Goal: Information Seeking & Learning: Learn about a topic

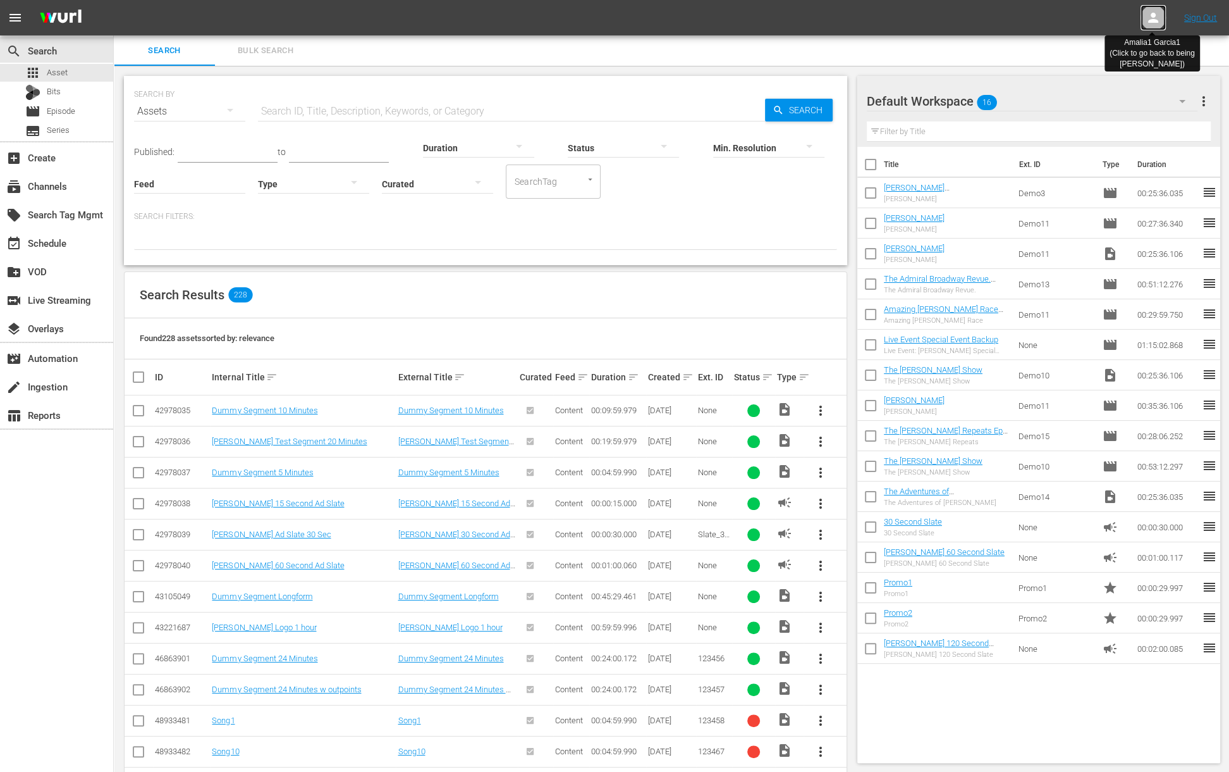
click at [1148, 19] on icon at bounding box center [1153, 17] width 15 height 15
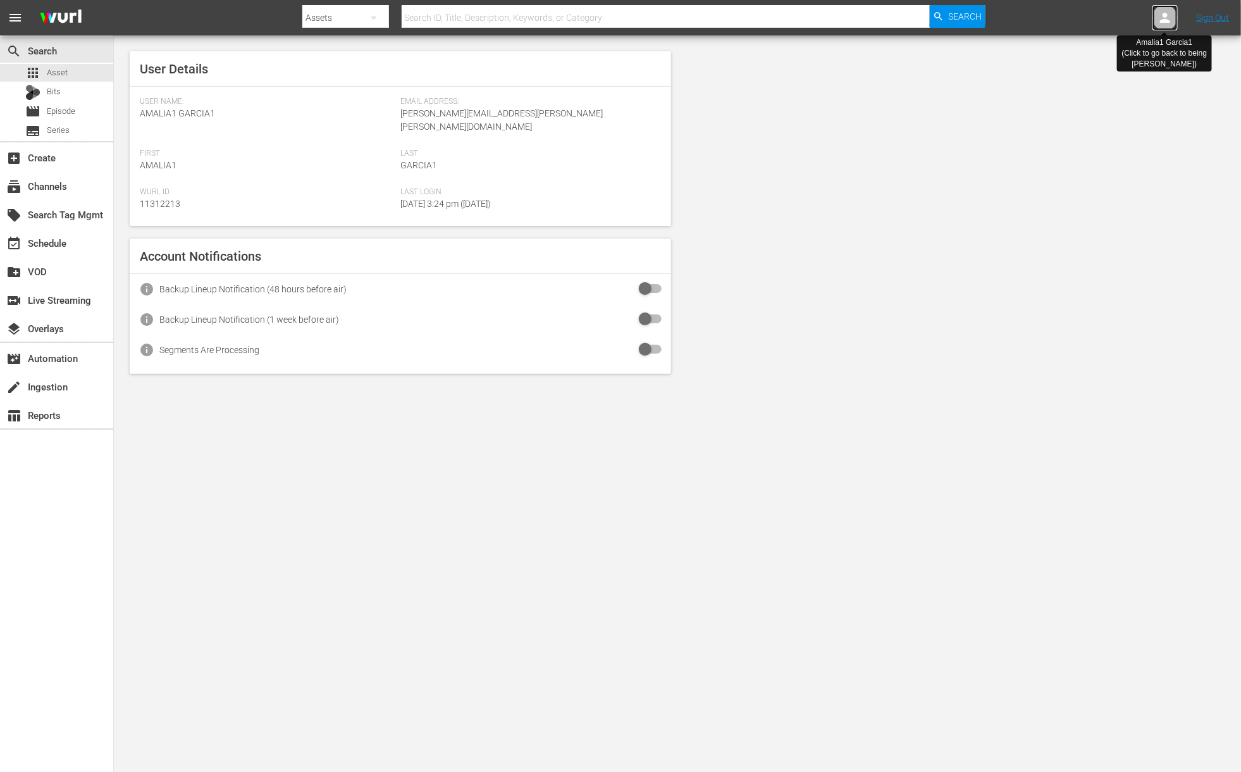
click at [1167, 17] on icon at bounding box center [1164, 17] width 15 height 15
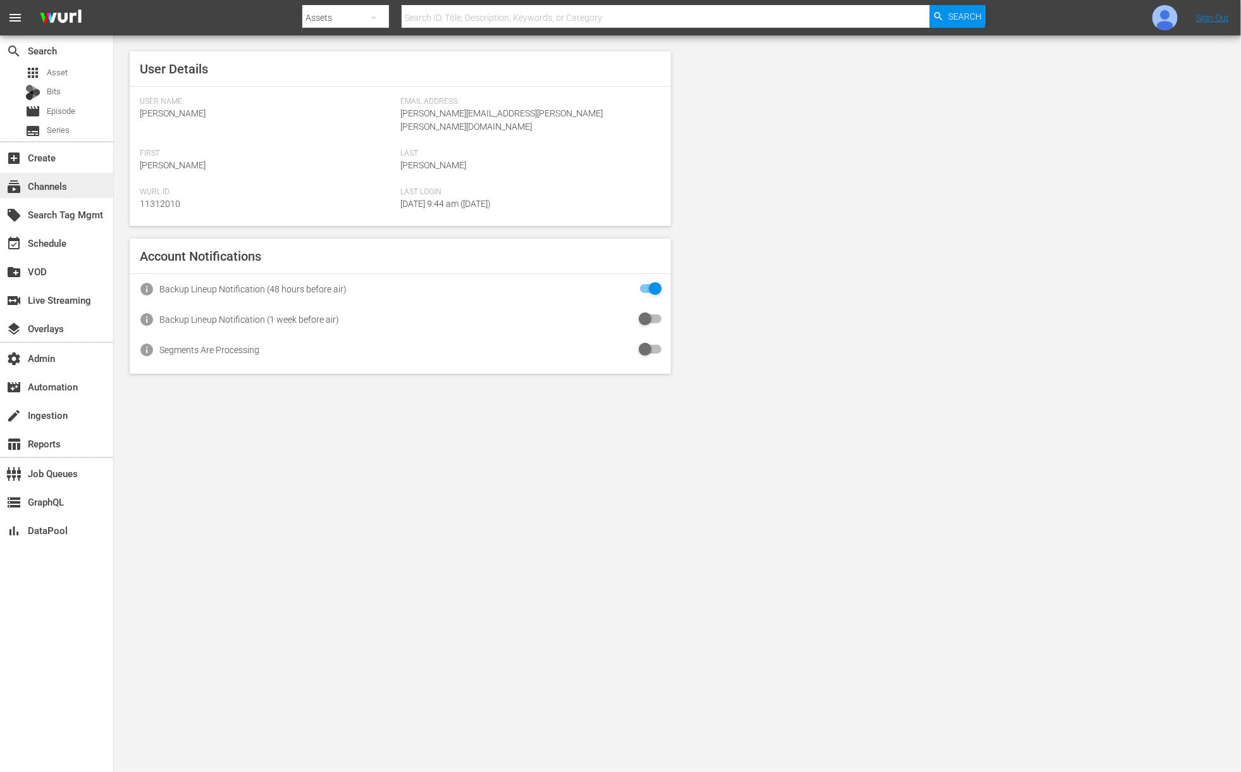
click at [50, 190] on div "subscriptions Channels" at bounding box center [35, 183] width 71 height 11
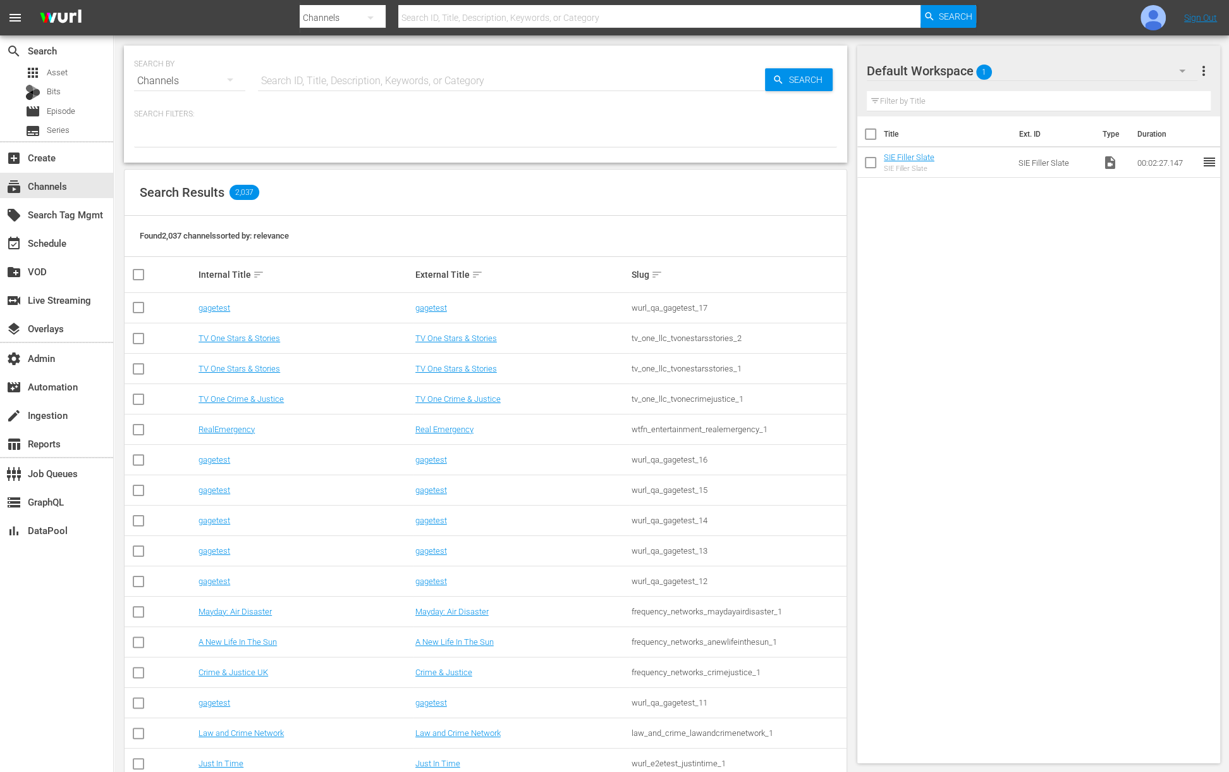
click at [331, 82] on input "text" at bounding box center [511, 81] width 507 height 30
type input "taste"
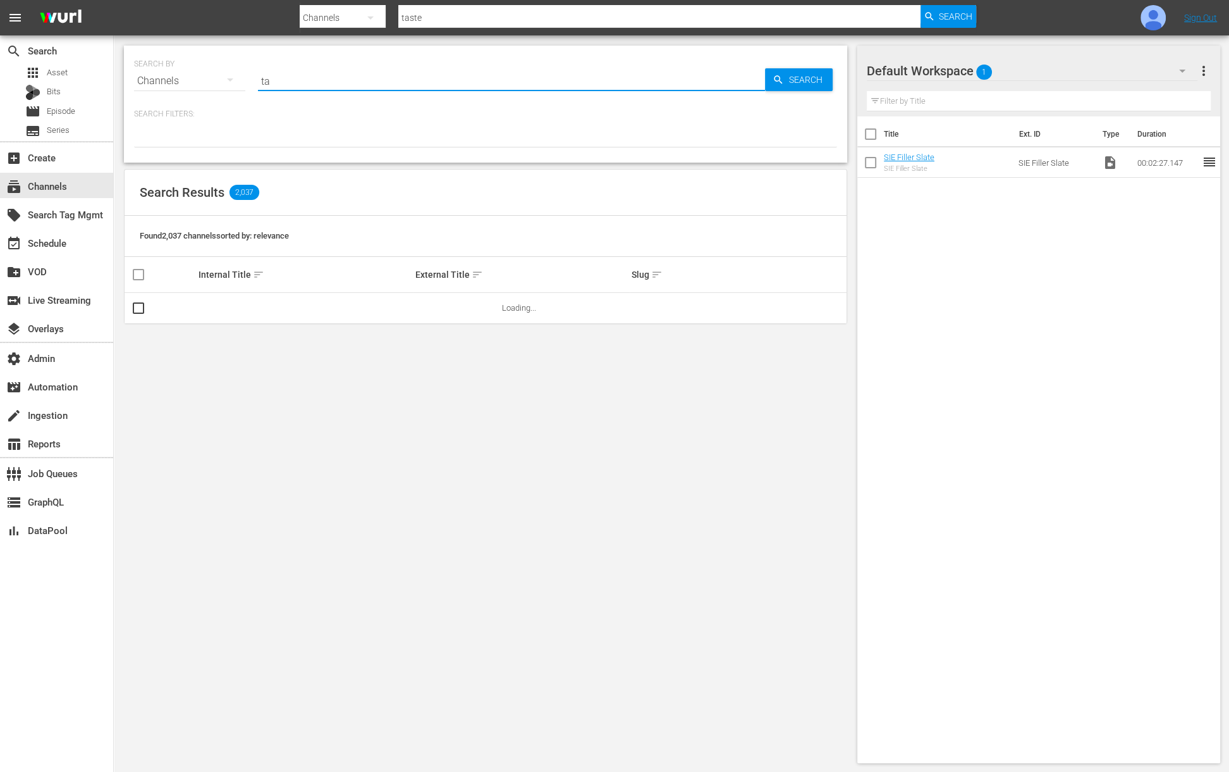
type input "t"
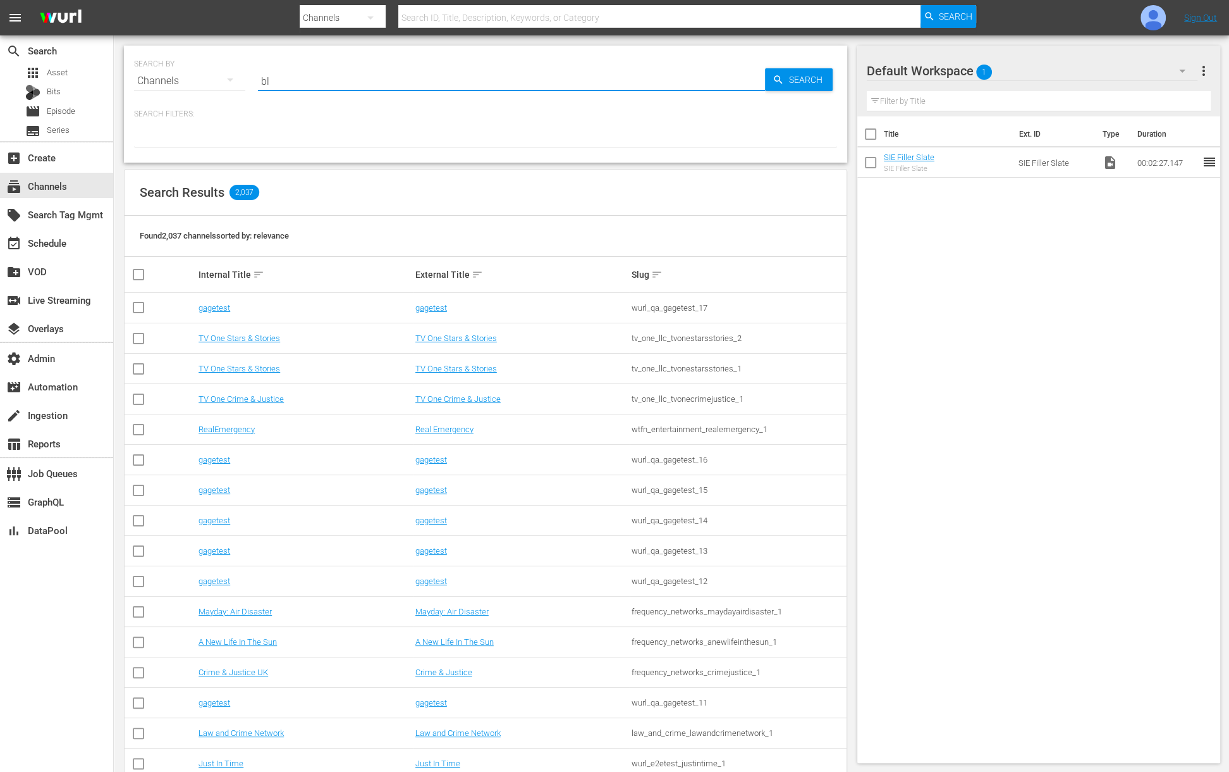
type input "b"
type input "t"
type input "gusto"
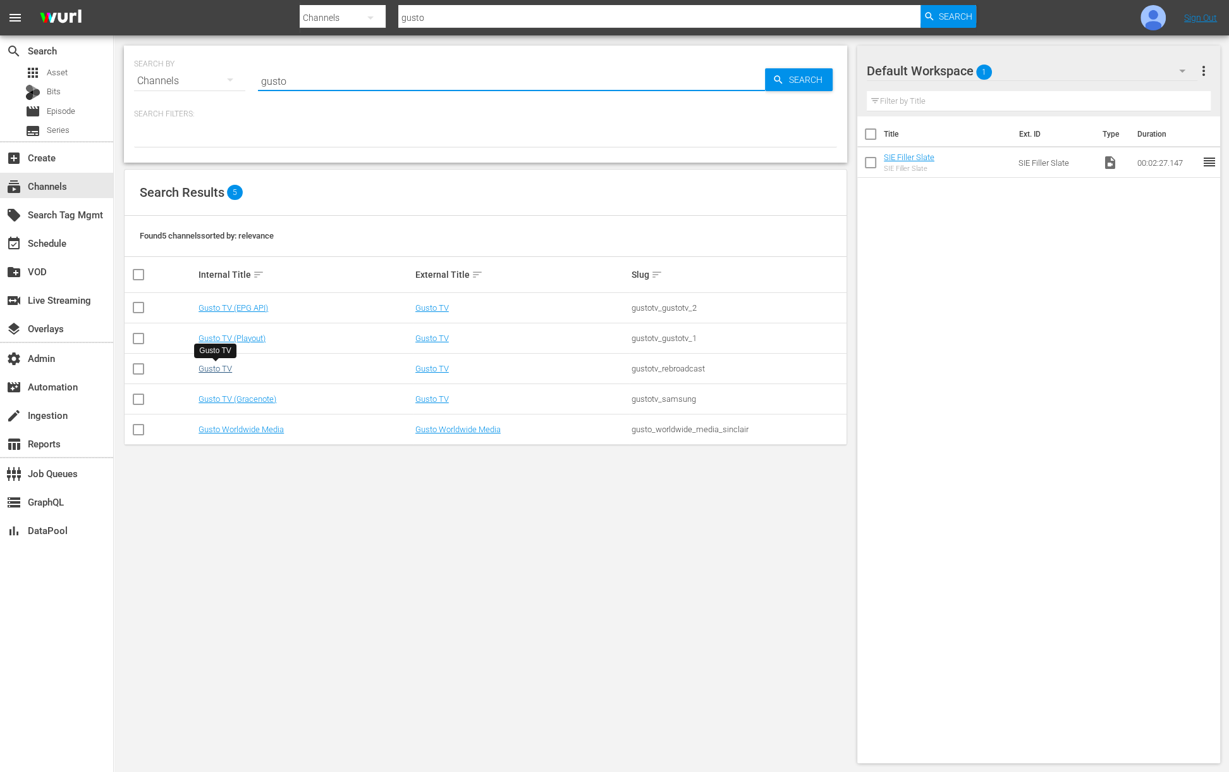
type input "gusto"
click at [216, 366] on link "Gusto TV" at bounding box center [216, 368] width 34 height 9
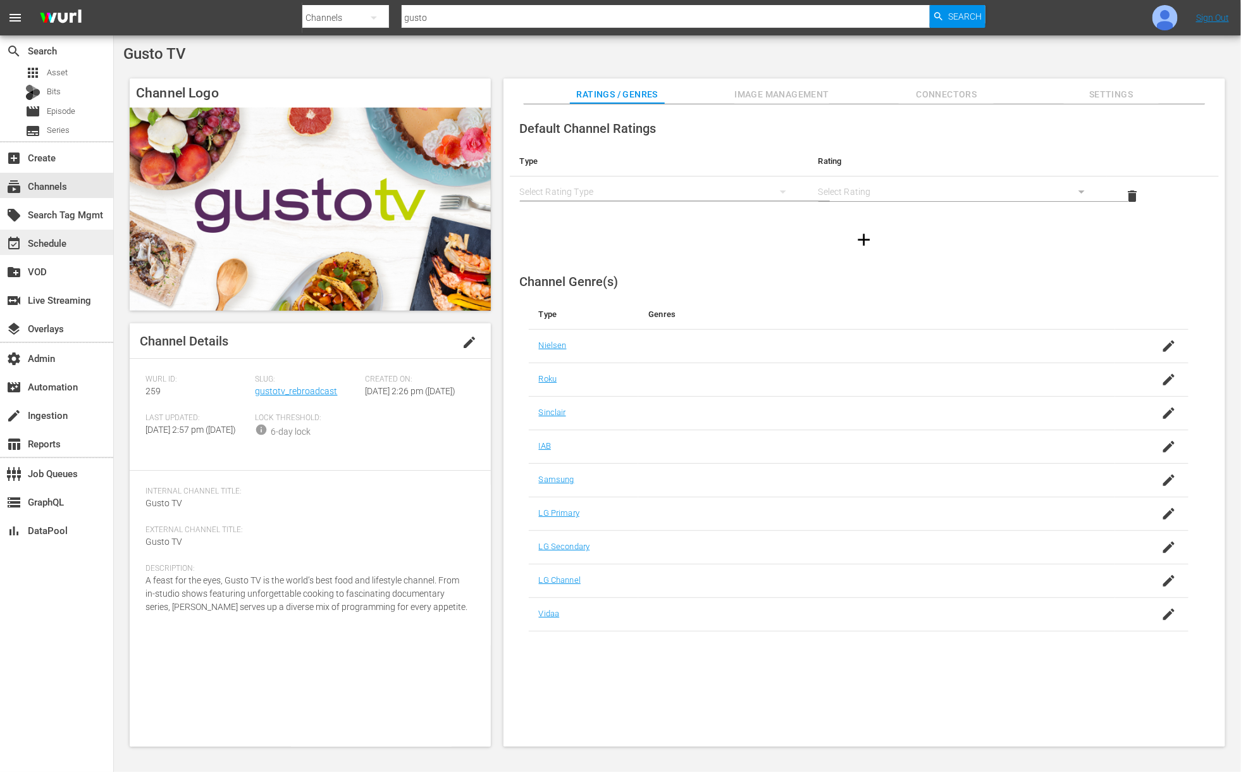
click at [53, 241] on div "event_available Schedule" at bounding box center [35, 240] width 71 height 11
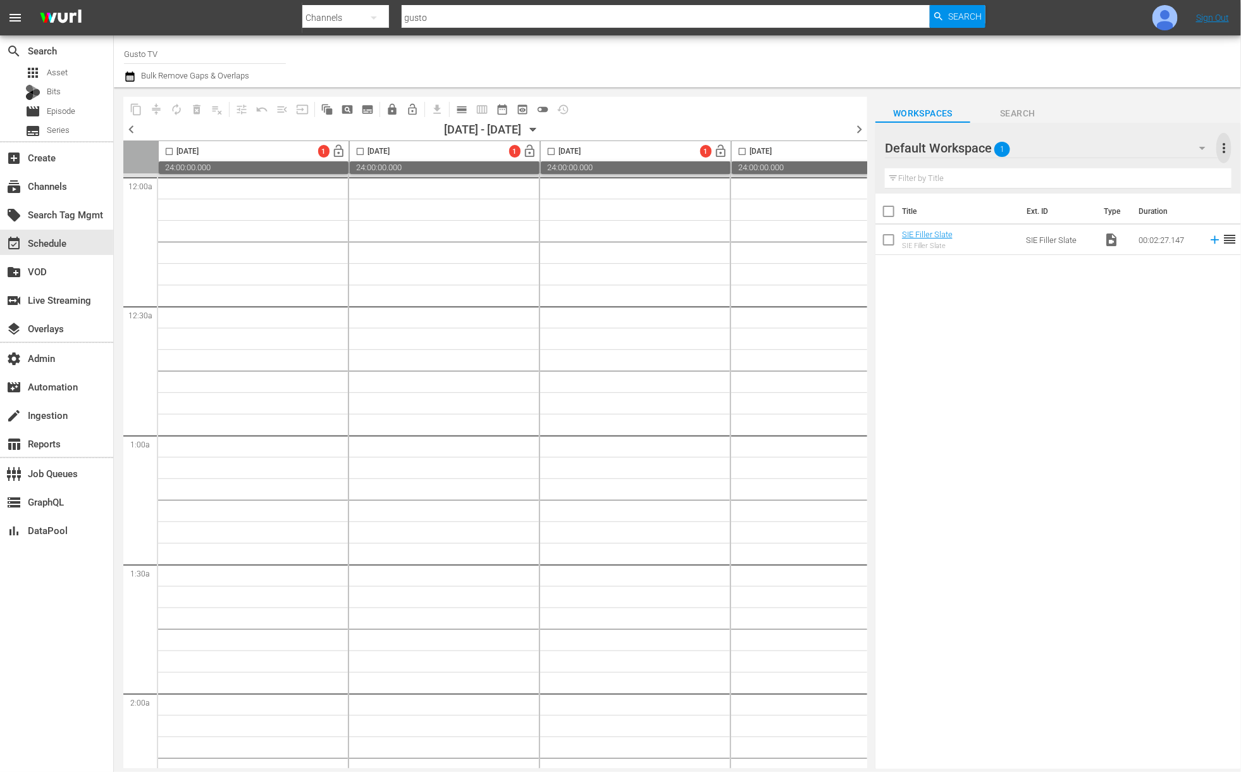
click at [1228, 146] on span "more_vert" at bounding box center [1223, 147] width 15 height 15
click at [1183, 113] on div "Workspaces Search" at bounding box center [1058, 109] width 366 height 25
click at [457, 107] on span "calendar_view_day_outlined" at bounding box center [461, 109] width 13 height 13
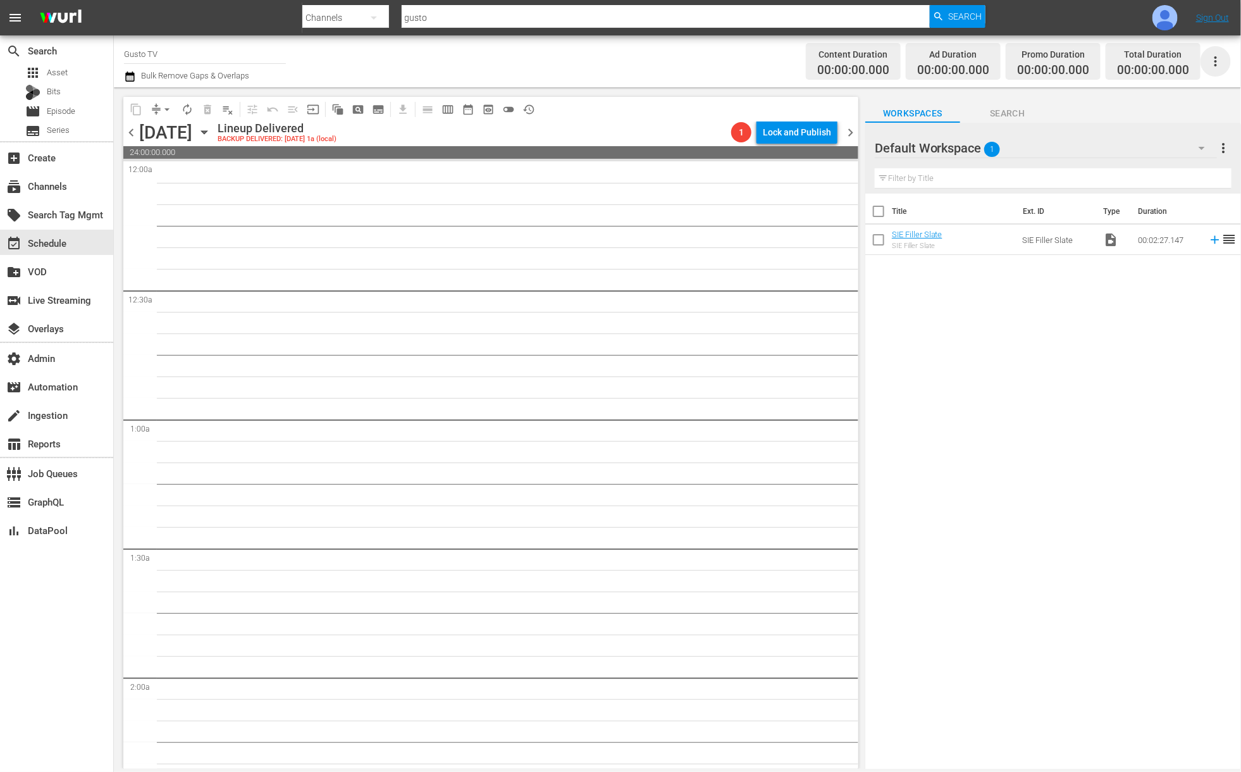
click at [1217, 58] on icon "button" at bounding box center [1215, 61] width 15 height 15
click at [1118, 180] on div "Schedule JSON (S3Redir)" at bounding box center [1129, 176] width 121 height 23
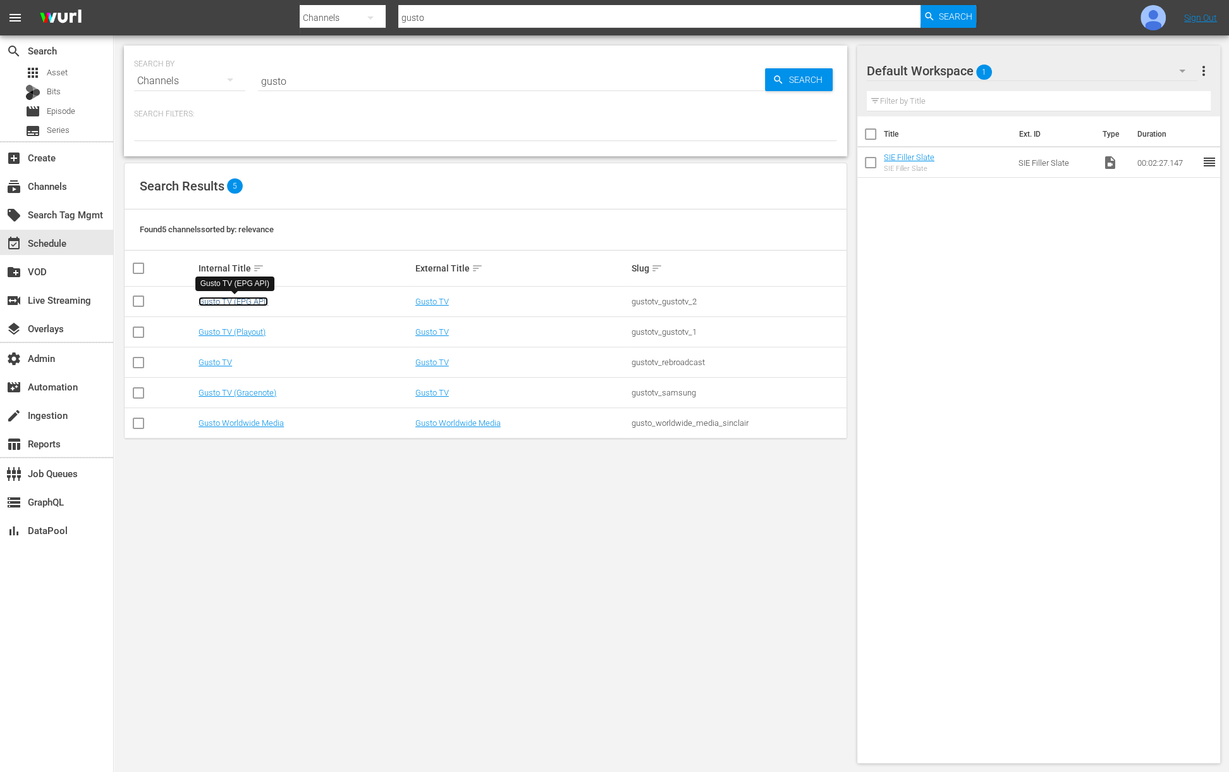
click at [254, 305] on link "Gusto TV (EPG API)" at bounding box center [234, 301] width 70 height 9
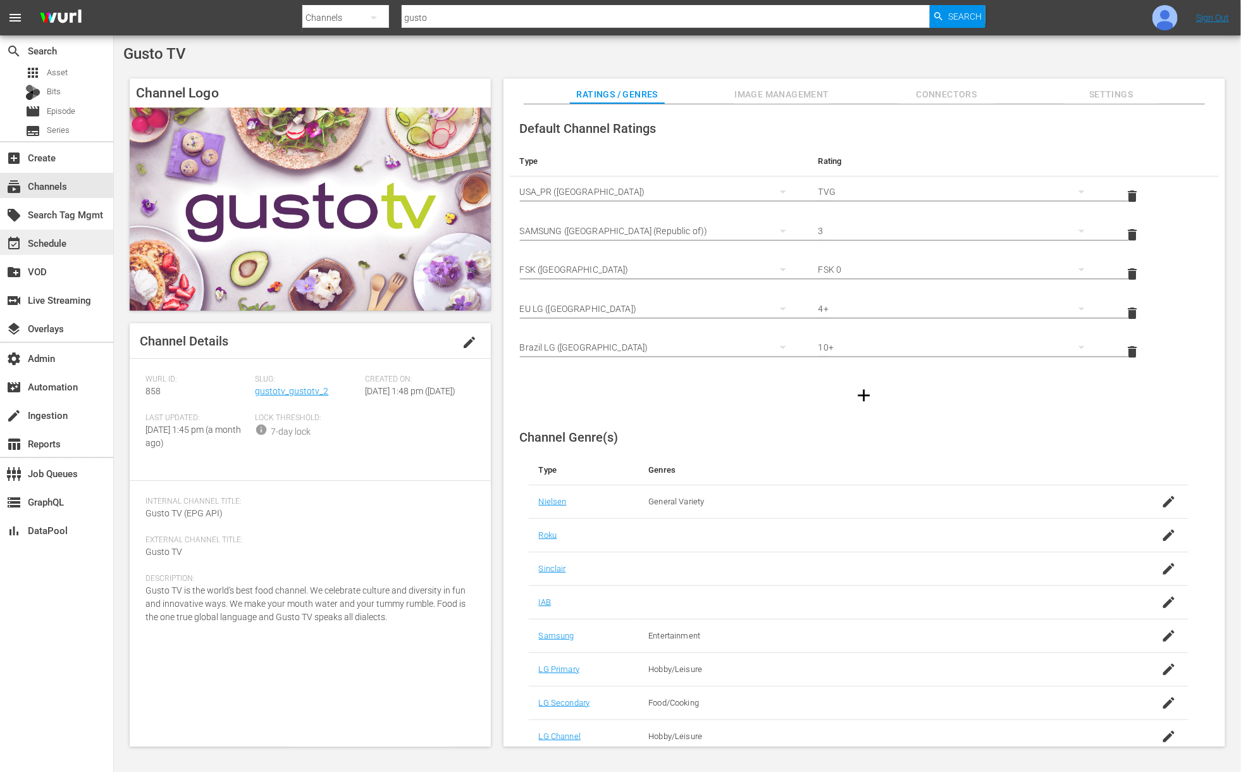
click at [59, 241] on div "event_available Schedule" at bounding box center [35, 240] width 71 height 11
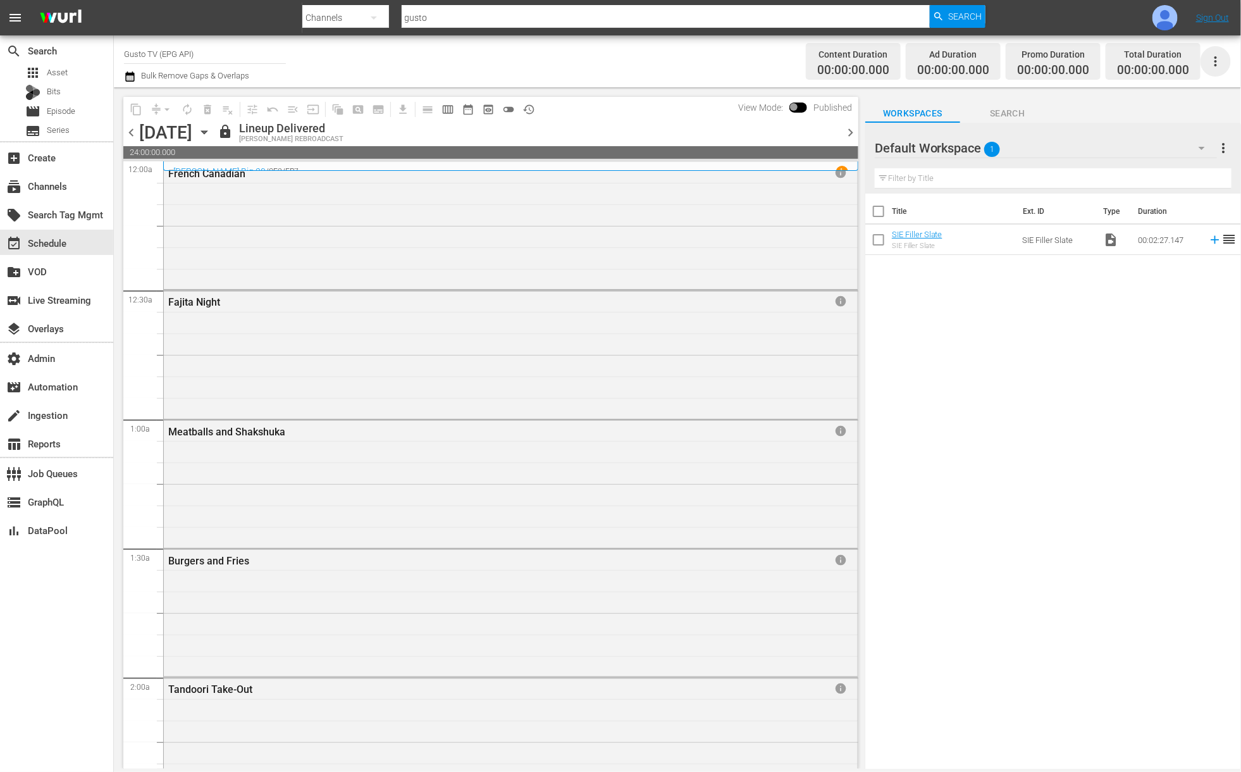
click at [1219, 58] on icon "button" at bounding box center [1215, 61] width 15 height 15
drag, startPoint x: 1118, startPoint y: 161, endPoint x: 501, endPoint y: 84, distance: 622.1
click at [502, 116] on body "menu Search By Channels Search ID, Title, Description, Keywords, or Category gu…" at bounding box center [620, 386] width 1241 height 772
click at [1218, 68] on icon "button" at bounding box center [1215, 61] width 15 height 15
click at [1131, 179] on div "Schedule JSON (S3Redir)" at bounding box center [1129, 176] width 121 height 23
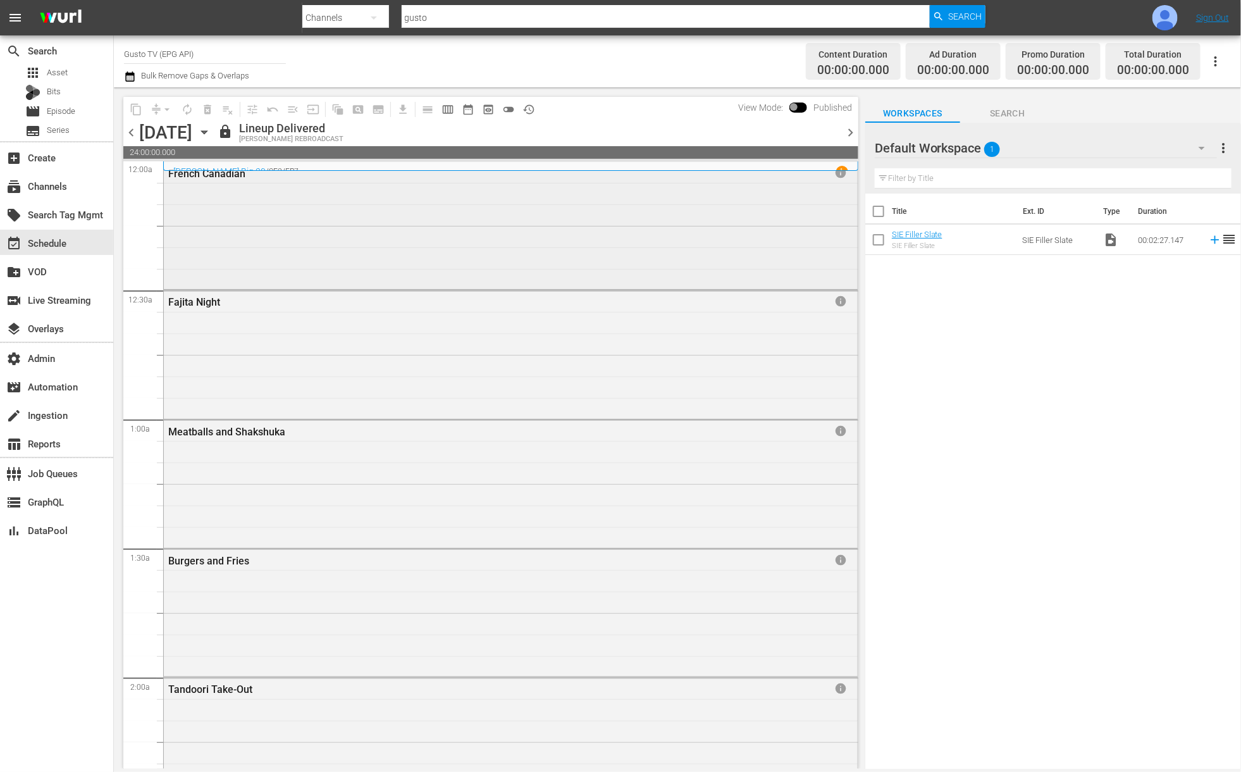
click at [210, 190] on div "French Canadian info" at bounding box center [511, 224] width 694 height 125
click at [209, 174] on div "French Canadian" at bounding box center [472, 174] width 609 height 12
click at [202, 310] on div "Fajita Night info" at bounding box center [511, 352] width 694 height 125
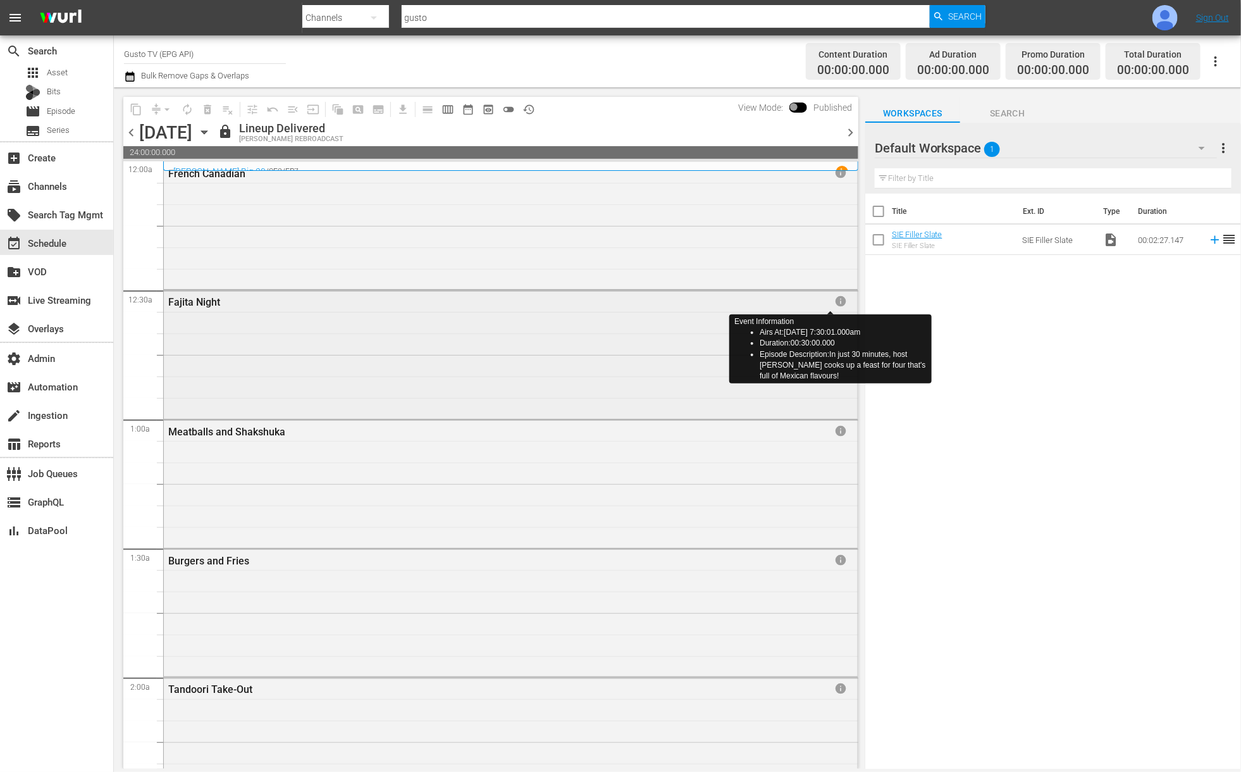
click at [834, 301] on span "info" at bounding box center [840, 301] width 13 height 13
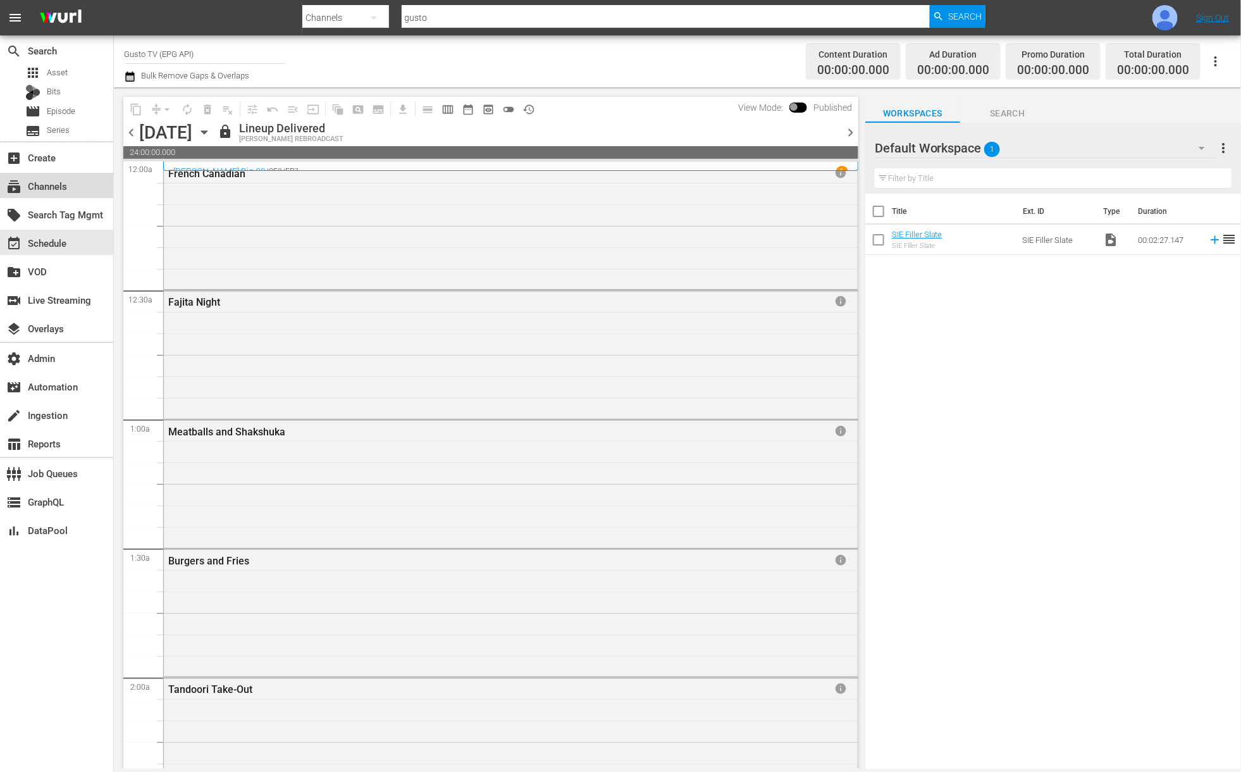
click at [54, 187] on div "subscriptions Channels" at bounding box center [35, 183] width 71 height 11
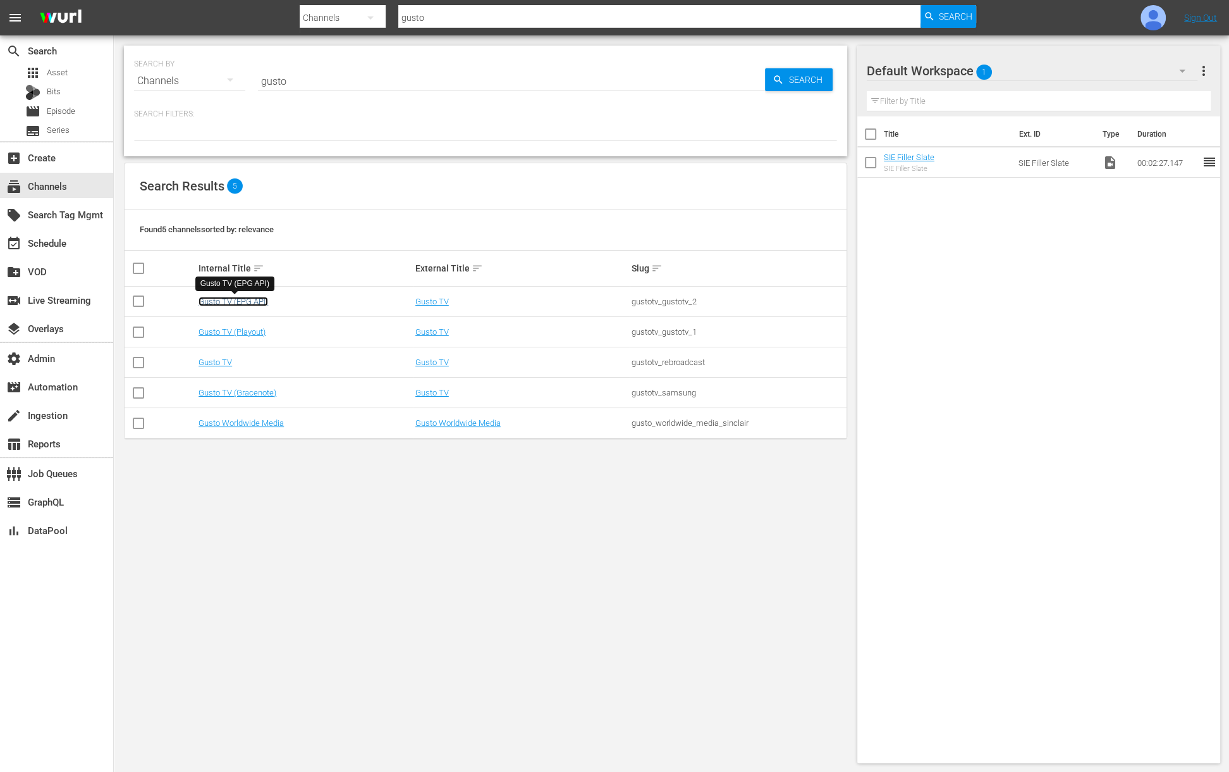
click at [246, 302] on link "Gusto TV (EPG API)" at bounding box center [234, 301] width 70 height 9
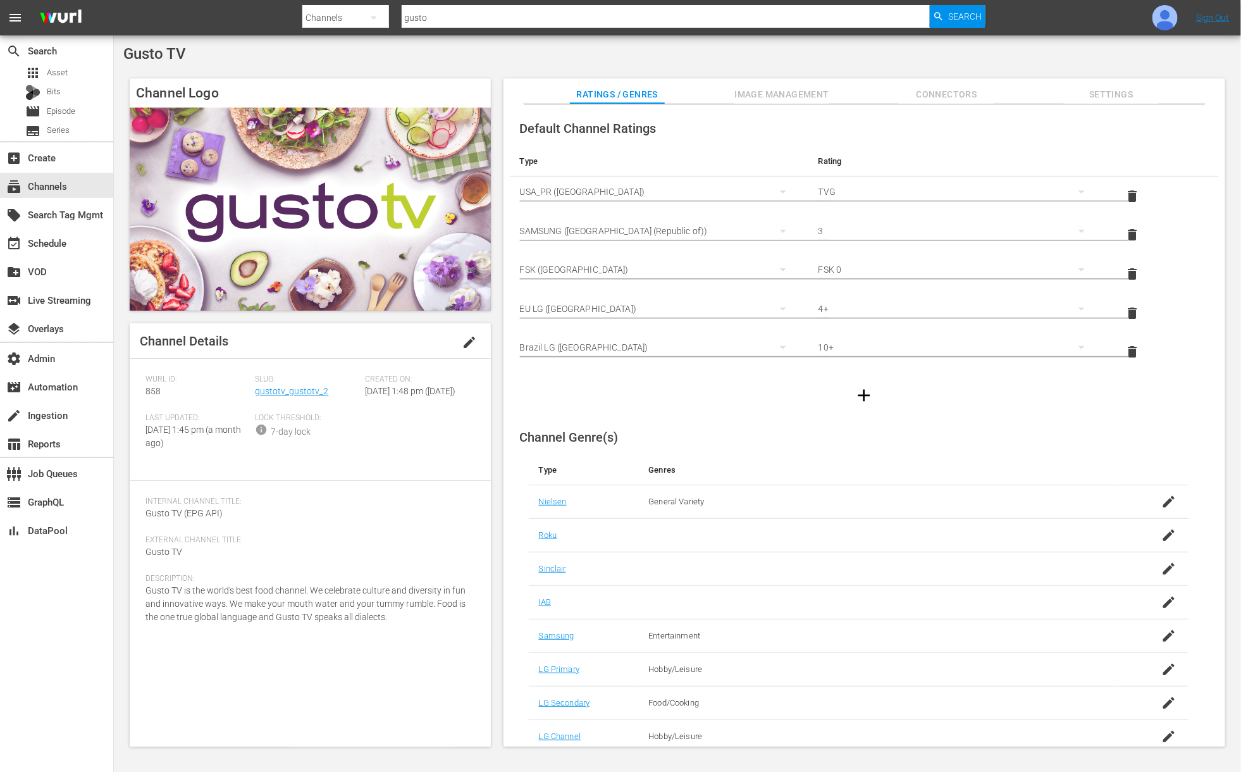
click at [448, 16] on input "gusto" at bounding box center [666, 18] width 528 height 30
type input "tastemade"
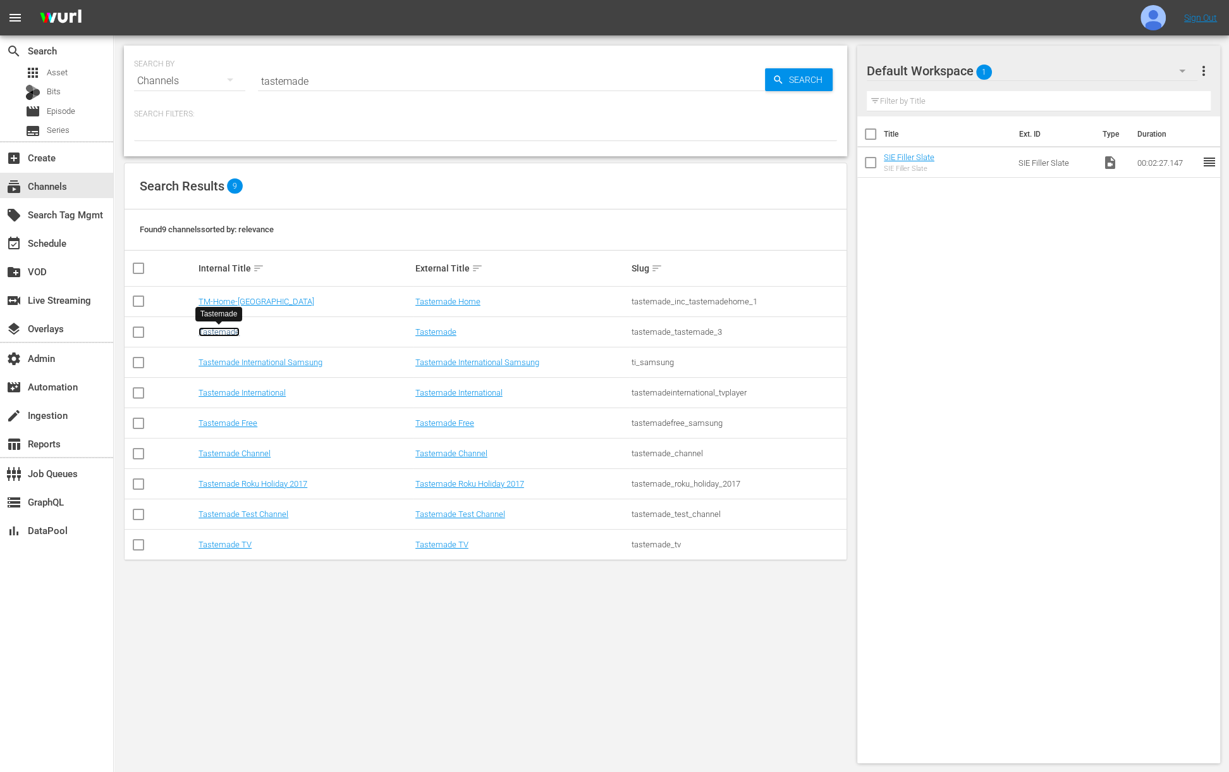
click at [207, 331] on link "Tastemade" at bounding box center [219, 331] width 41 height 9
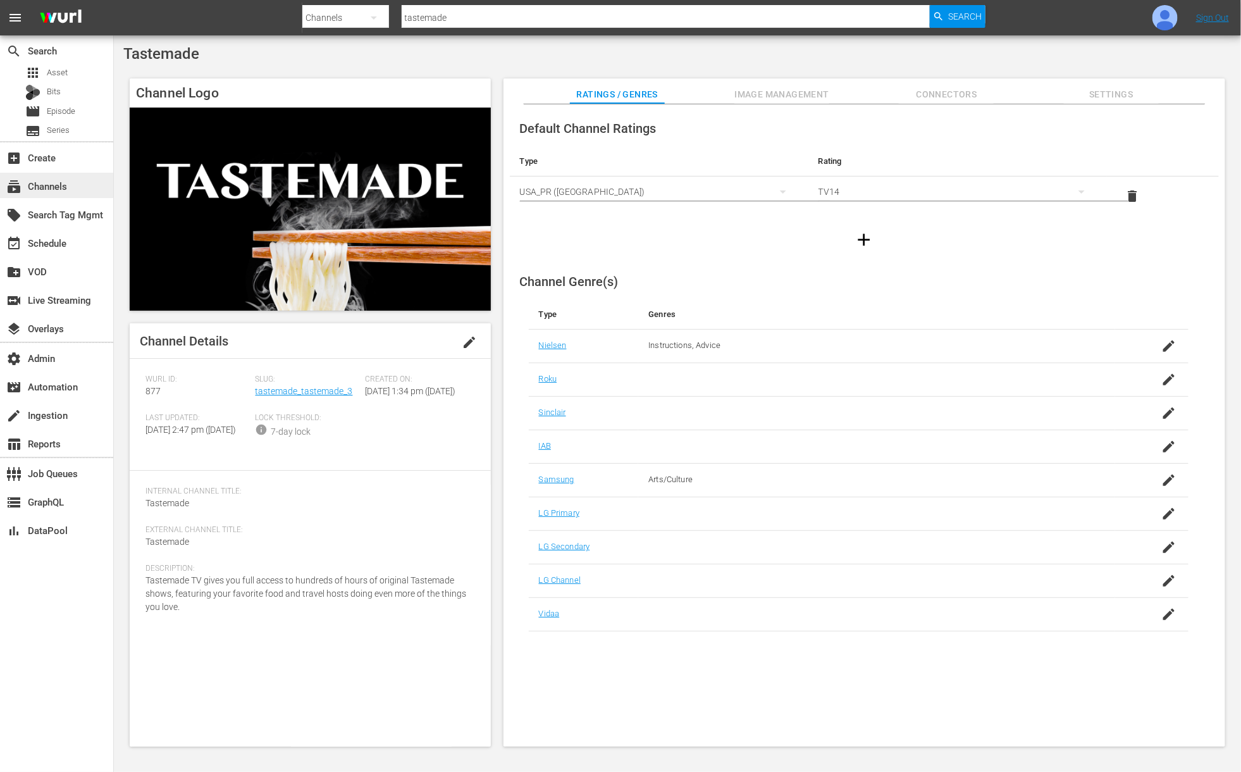
click at [41, 188] on div "subscriptions Channels" at bounding box center [35, 183] width 71 height 11
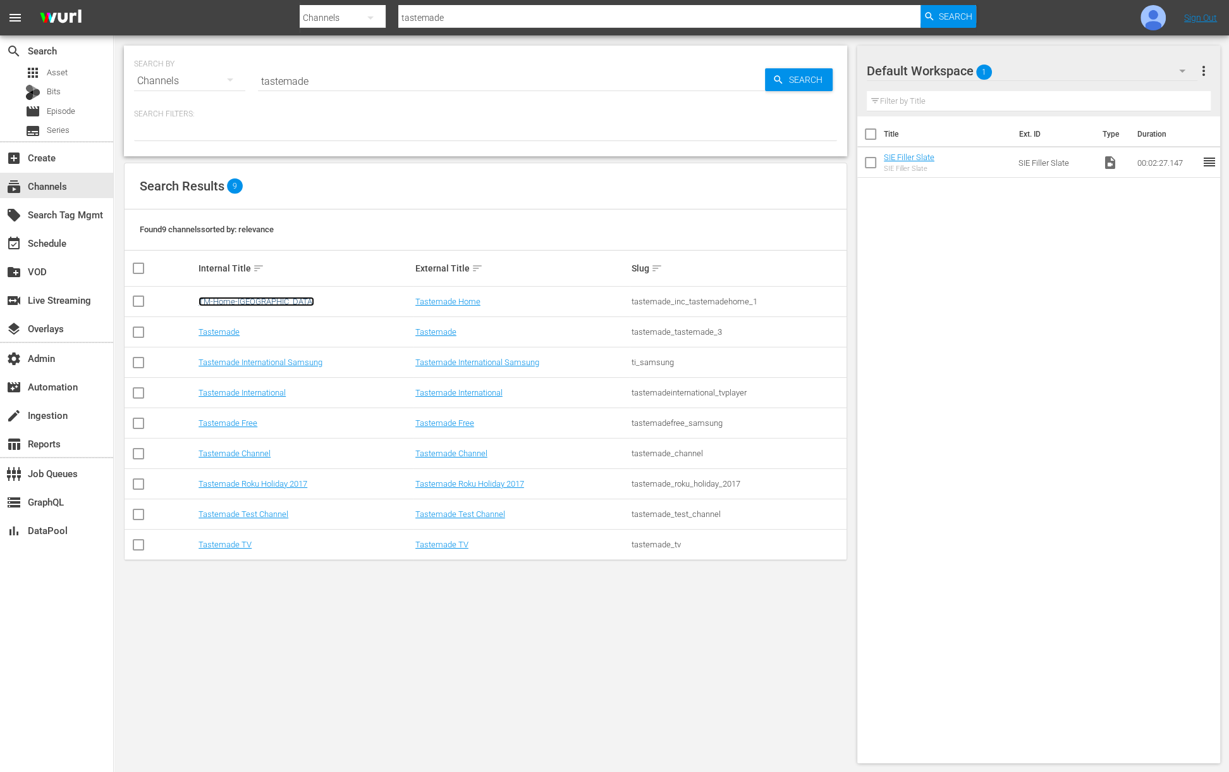
click at [209, 300] on link "TM-Home-[GEOGRAPHIC_DATA]" at bounding box center [257, 301] width 116 height 9
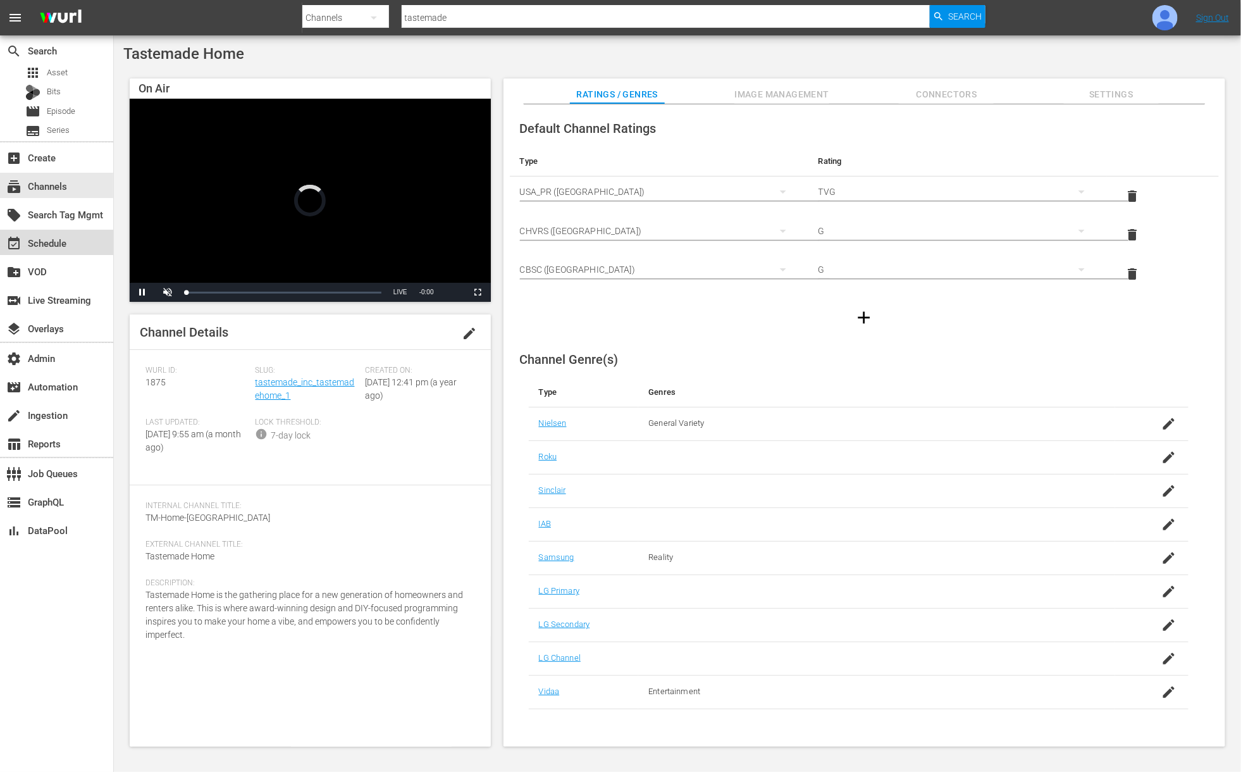
click at [61, 245] on div "event_available Schedule" at bounding box center [35, 240] width 71 height 11
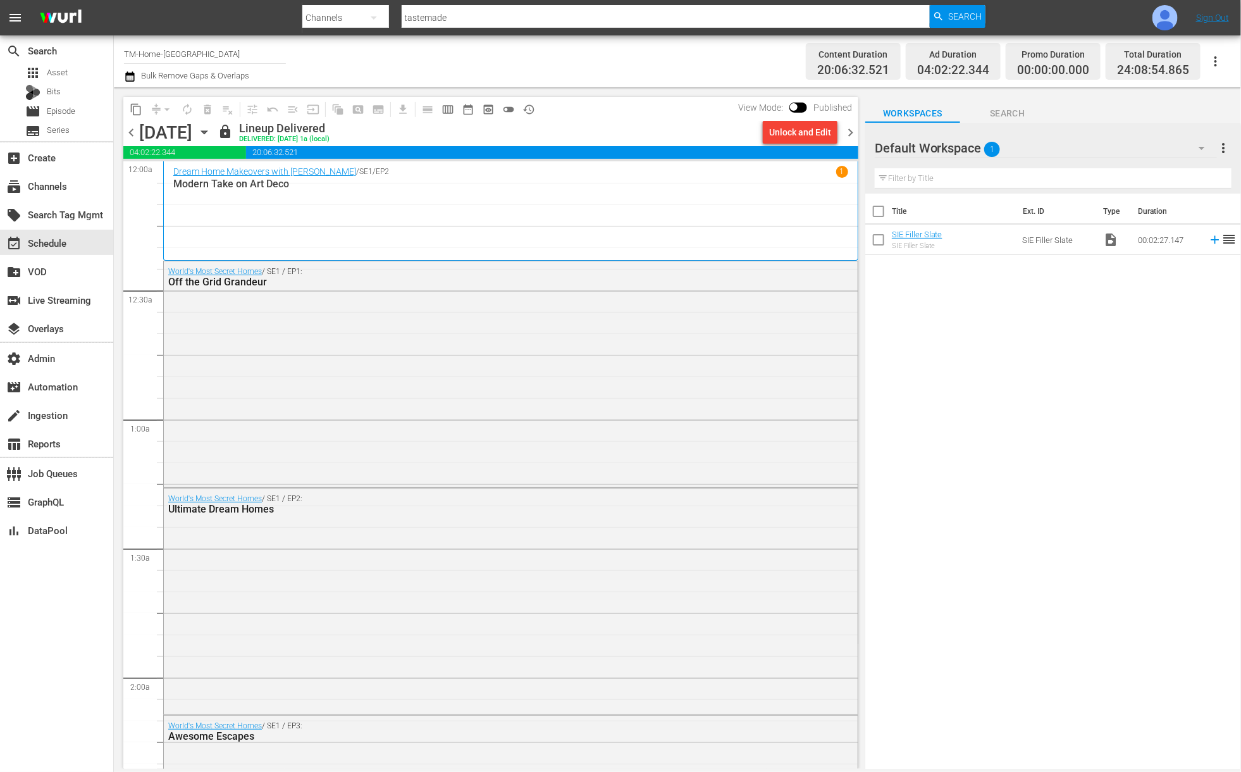
click at [262, 285] on div "Off the Grid Grandeur" at bounding box center [475, 282] width 615 height 12
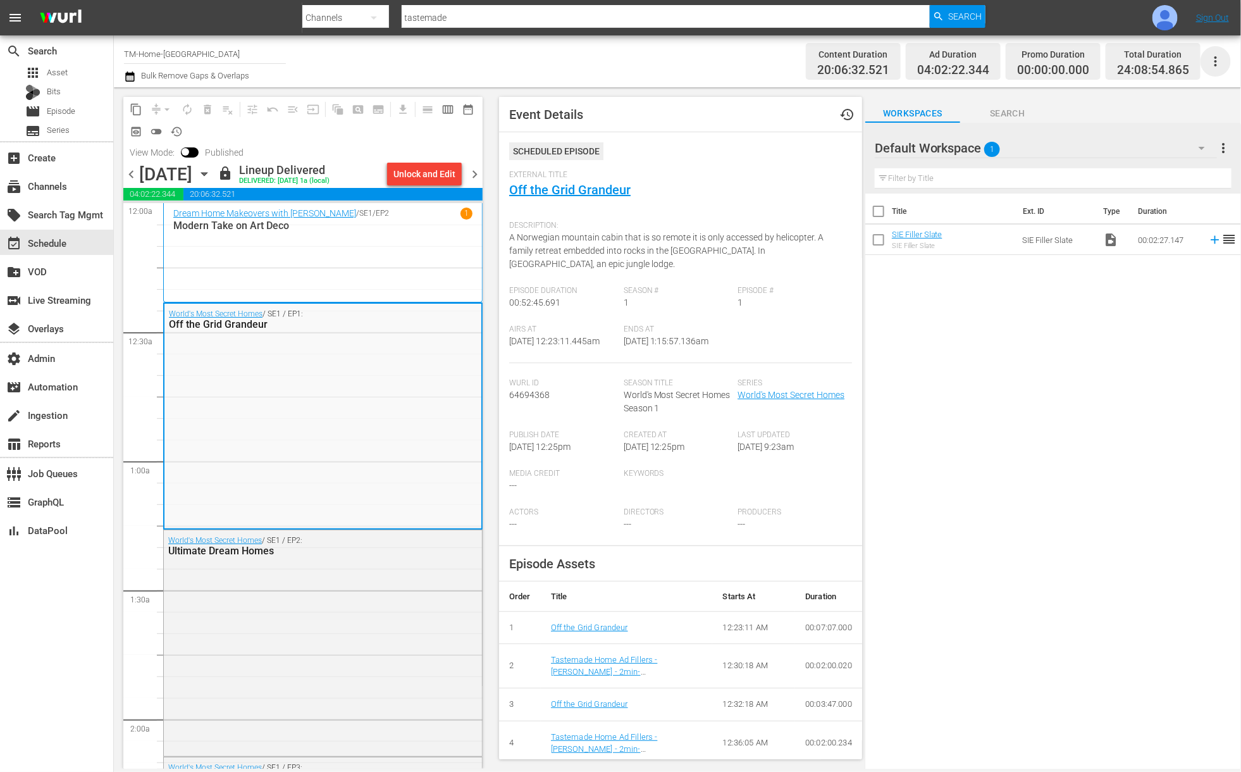
click at [1219, 63] on icon "button" at bounding box center [1215, 61] width 15 height 15
click at [1106, 178] on div "Schedule JSON (S3Redir)" at bounding box center [1129, 176] width 121 height 23
